Goal: Navigation & Orientation: Find specific page/section

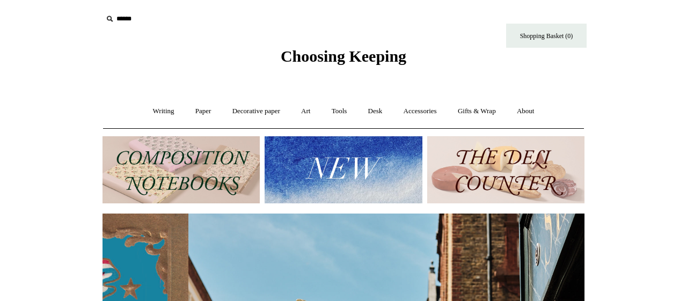
scroll to position [0, 482]
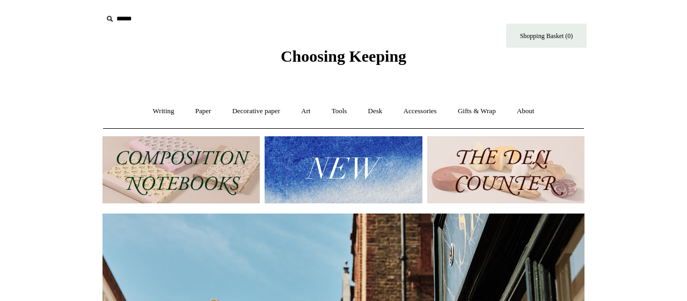
click at [185, 171] on img at bounding box center [181, 169] width 157 height 67
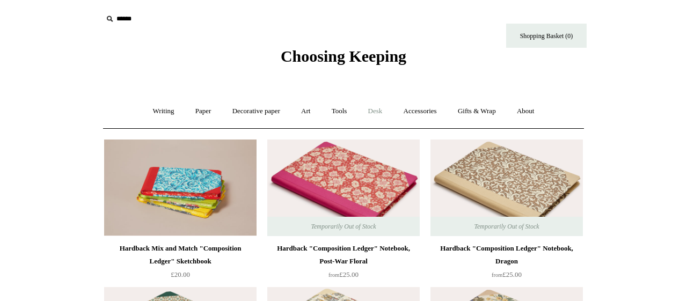
click at [379, 109] on link "Desk +" at bounding box center [376, 111] width 34 height 28
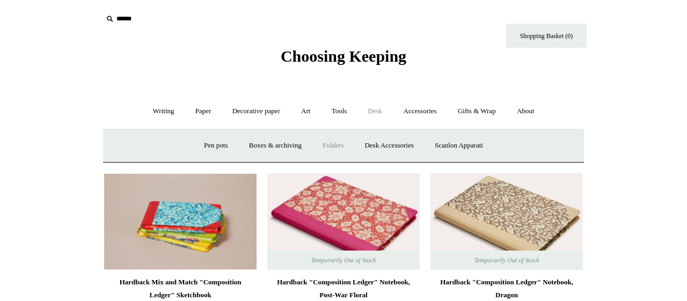
click at [329, 145] on link "Folders" at bounding box center [333, 145] width 40 height 28
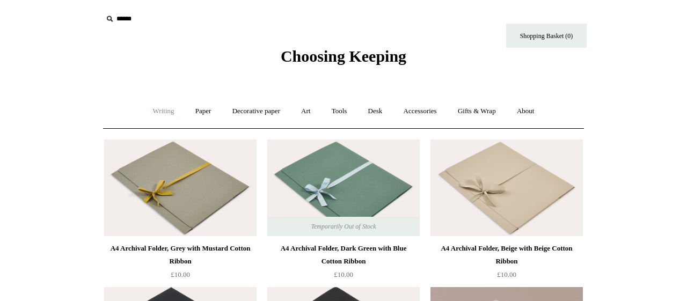
click at [154, 114] on link "Writing +" at bounding box center [163, 111] width 41 height 28
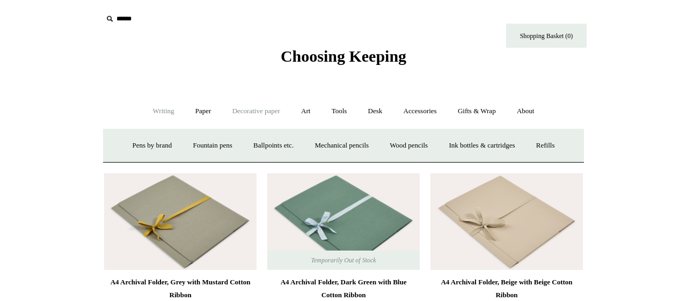
click at [258, 111] on link "Decorative paper +" at bounding box center [256, 111] width 67 height 28
click at [311, 149] on link "Marbled" at bounding box center [305, 145] width 43 height 28
